Goal: Book appointment/travel/reservation

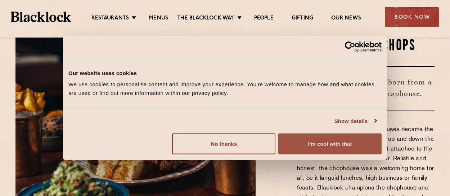
click at [331, 145] on button "I'm cool with that" at bounding box center [329, 143] width 103 height 21
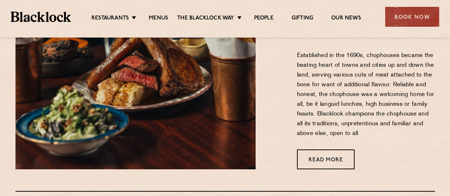
scroll to position [360, 0]
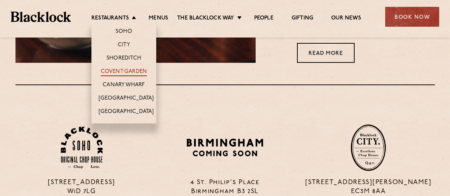
click at [134, 70] on link "Covent Garden" at bounding box center [124, 72] width 46 height 8
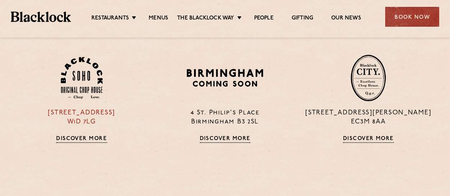
scroll to position [468, 0]
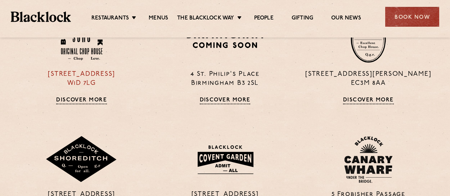
click at [87, 55] on img at bounding box center [82, 39] width 42 height 42
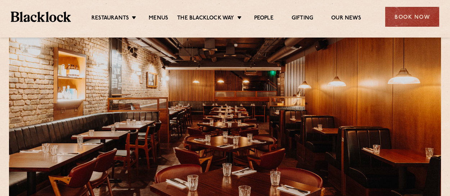
scroll to position [216, 0]
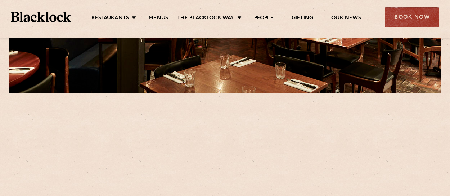
scroll to position [216, 0]
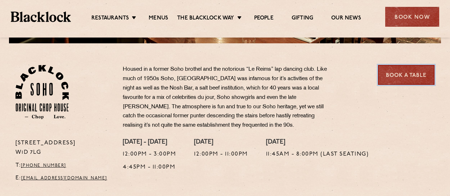
click at [408, 76] on link "Book a Table" at bounding box center [406, 75] width 57 height 20
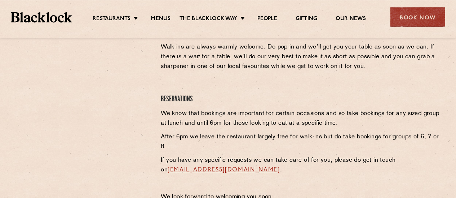
scroll to position [288, 0]
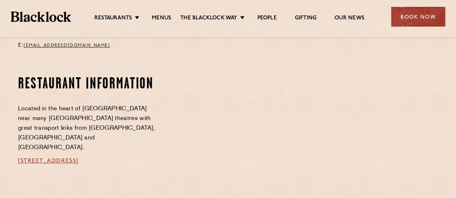
scroll to position [360, 0]
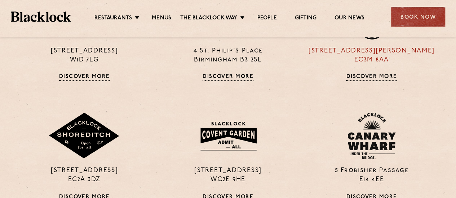
scroll to position [540, 0]
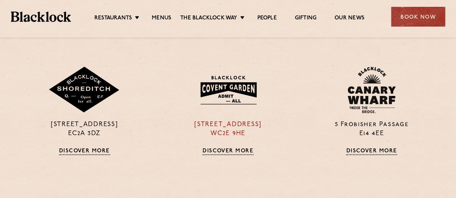
click at [219, 90] on img at bounding box center [228, 89] width 70 height 37
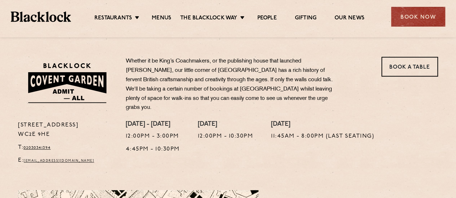
scroll to position [180, 0]
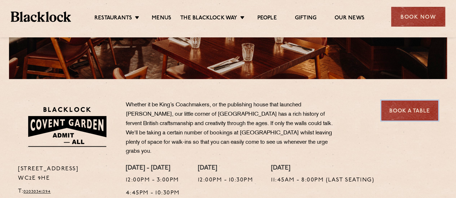
click at [405, 113] on link "Book a Table" at bounding box center [409, 111] width 57 height 20
